Goal: Information Seeking & Learning: Compare options

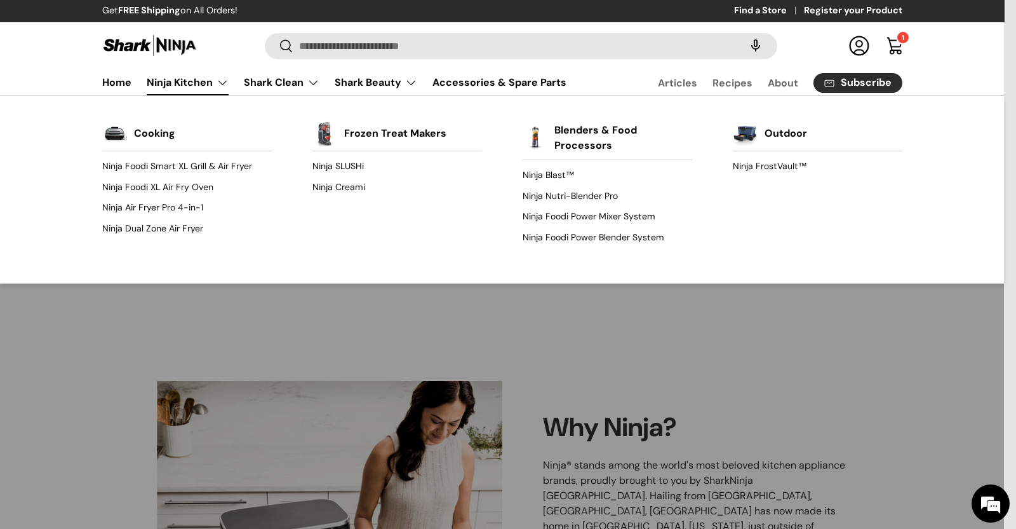
click at [178, 81] on link "Ninja Kitchen" at bounding box center [188, 82] width 82 height 25
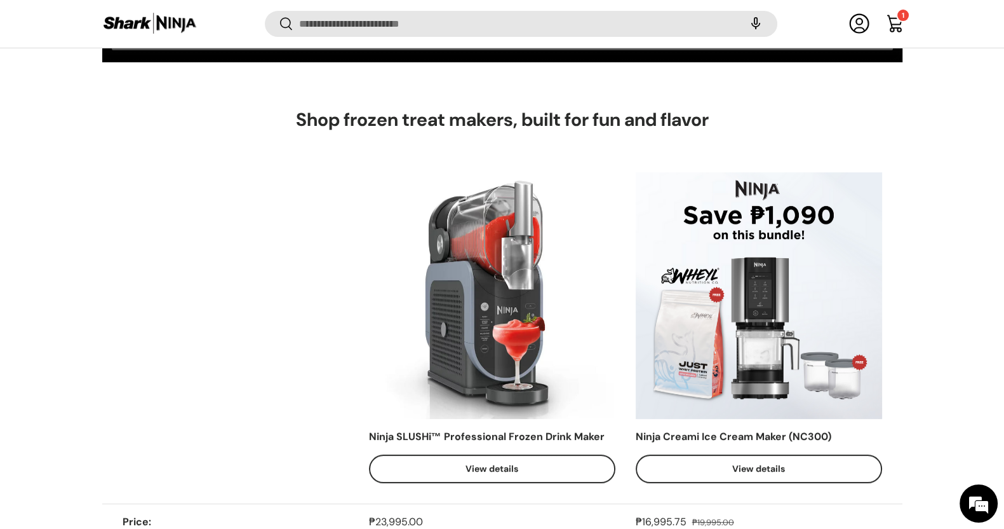
scroll to position [552, 0]
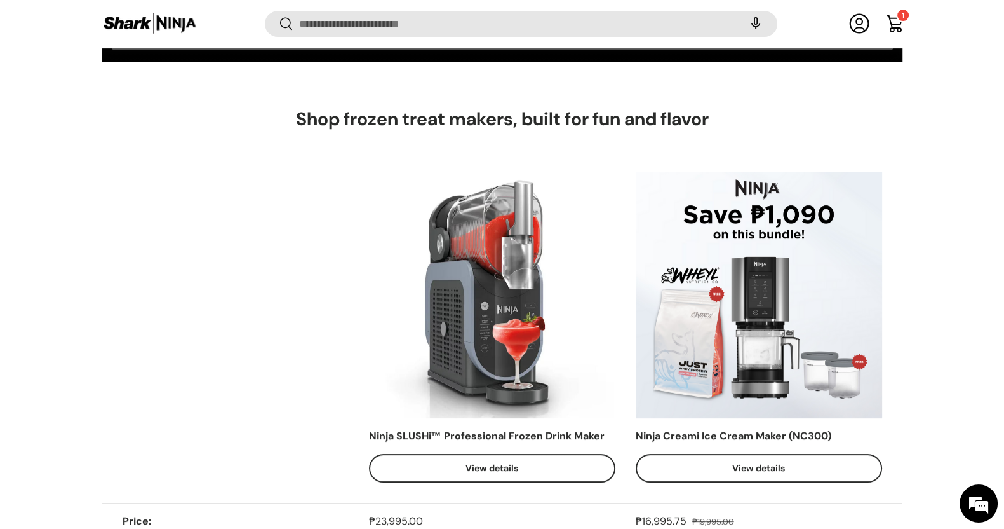
click at [500, 305] on img at bounding box center [492, 295] width 246 height 246
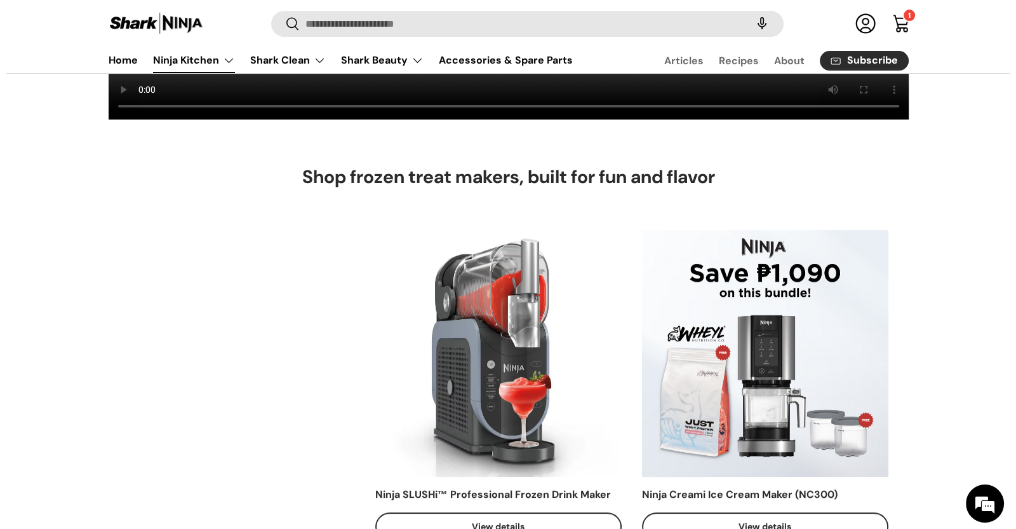
scroll to position [476, 0]
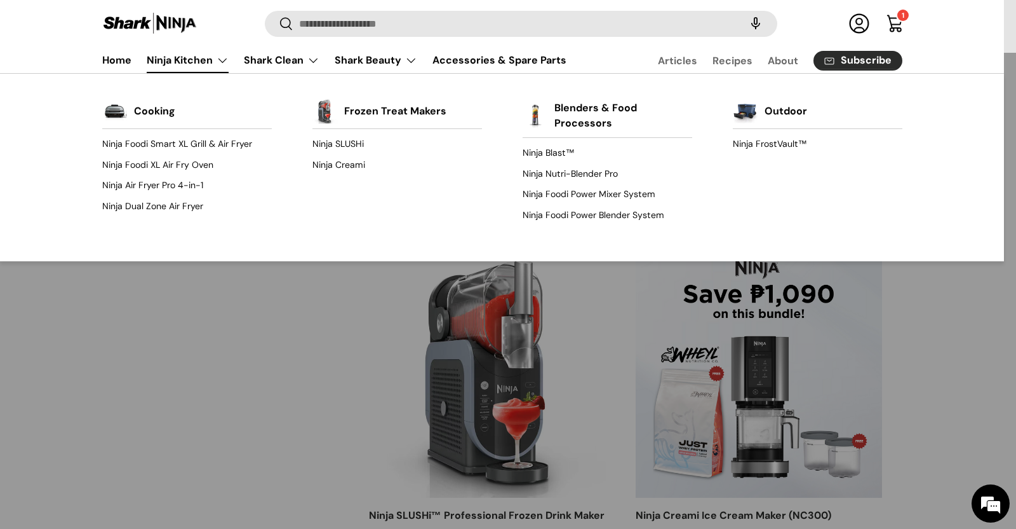
click at [169, 62] on link "Ninja Kitchen" at bounding box center [188, 60] width 82 height 25
